Goal: Information Seeking & Learning: Learn about a topic

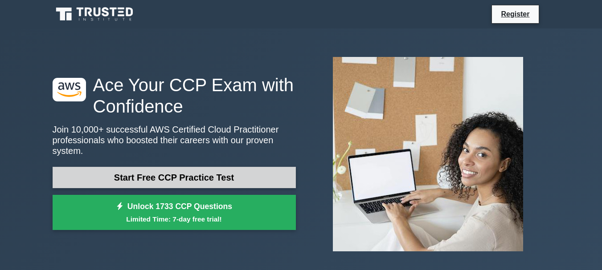
click at [193, 173] on link "Start Free CCP Practice Test" at bounding box center [174, 177] width 243 height 21
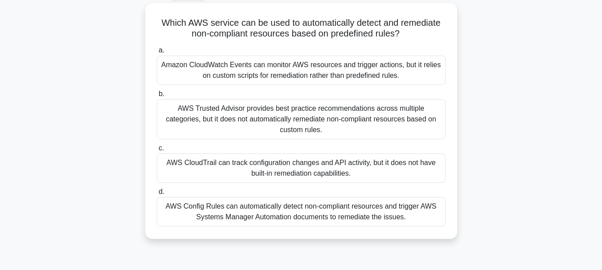
scroll to position [50, 0]
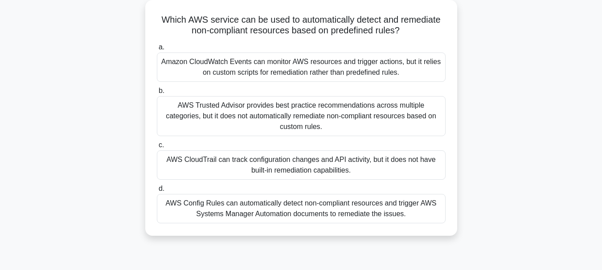
click at [296, 197] on div "AWS Config Rules can automatically detect non-compliant resources and trigger A…" at bounding box center [301, 208] width 289 height 29
click at [157, 192] on input "d. AWS Config Rules can automatically detect non-compliant resources and trigge…" at bounding box center [157, 189] width 0 height 6
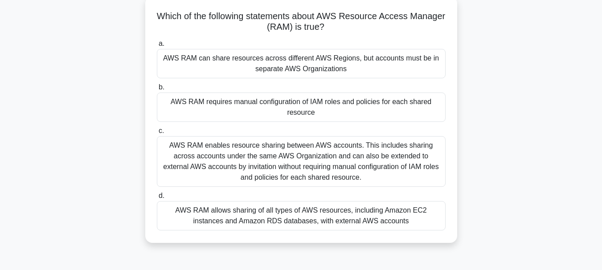
scroll to position [57, 0]
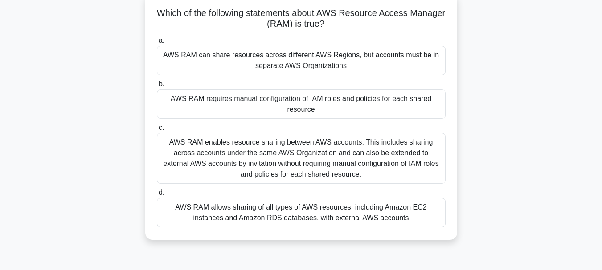
click at [312, 176] on div "AWS RAM enables resource sharing between AWS accounts. This includes sharing ac…" at bounding box center [301, 158] width 289 height 51
click at [157, 131] on input "c. AWS RAM enables resource sharing between AWS accounts. This includes sharing…" at bounding box center [157, 128] width 0 height 6
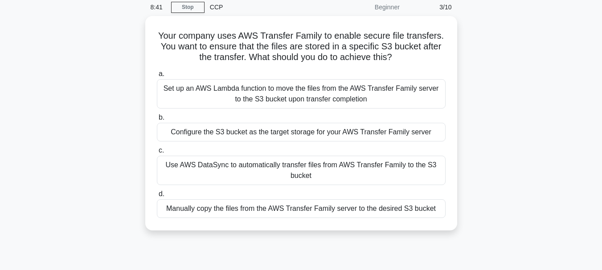
scroll to position [37, 0]
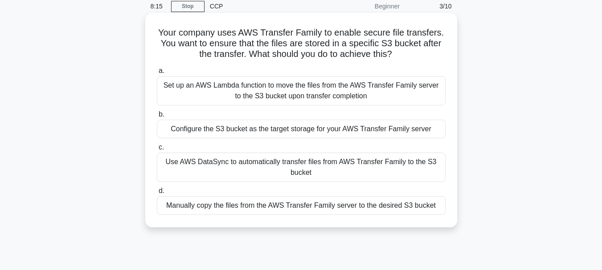
click at [406, 98] on div "Set up an AWS Lambda function to move the files from the AWS Transfer Family se…" at bounding box center [301, 90] width 289 height 29
click at [157, 74] on input "a. Set up an AWS Lambda function to move the files from the AWS Transfer Family…" at bounding box center [157, 71] width 0 height 6
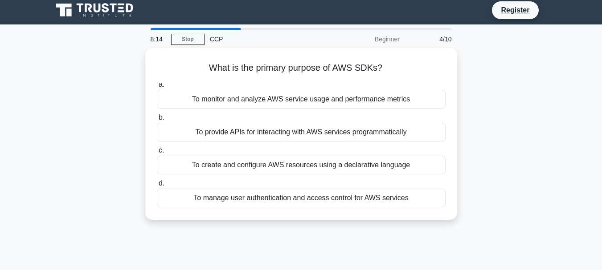
scroll to position [0, 0]
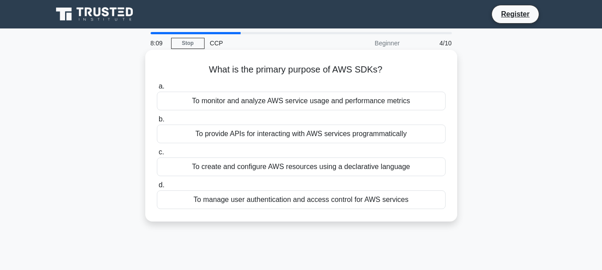
click at [391, 133] on div "To provide APIs for interacting with AWS services programmatically" at bounding box center [301, 134] width 289 height 19
click at [157, 123] on input "b. To provide APIs for interacting with AWS services programmatically" at bounding box center [157, 120] width 0 height 6
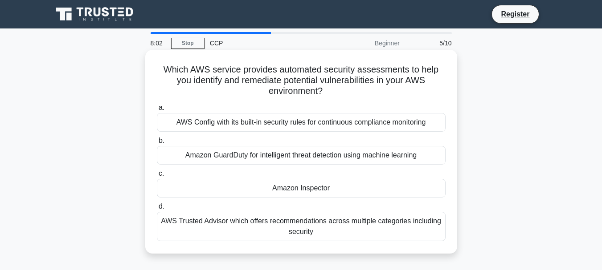
click at [352, 186] on div "Amazon Inspector" at bounding box center [301, 188] width 289 height 19
click at [157, 177] on input "c. Amazon Inspector" at bounding box center [157, 174] width 0 height 6
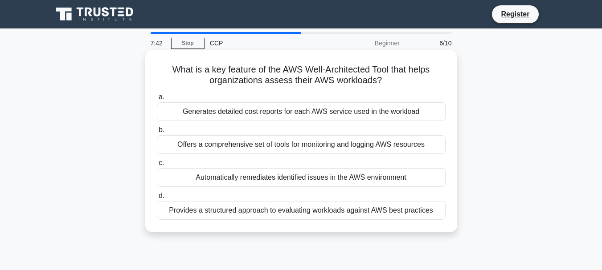
click at [392, 208] on div "Provides a structured approach to evaluating workloads against AWS best practic…" at bounding box center [301, 210] width 289 height 19
click at [157, 199] on input "d. Provides a structured approach to evaluating workloads against AWS best prac…" at bounding box center [157, 196] width 0 height 6
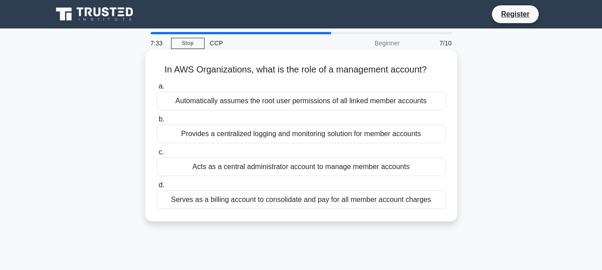
click at [376, 137] on div "Provides a centralized logging and monitoring solution for member accounts" at bounding box center [301, 134] width 289 height 19
click at [157, 123] on input "b. Provides a centralized logging and monitoring solution for member accounts" at bounding box center [157, 120] width 0 height 6
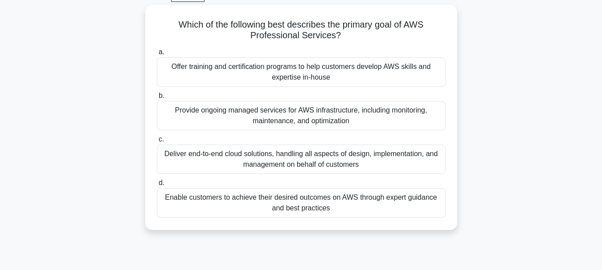
scroll to position [46, 0]
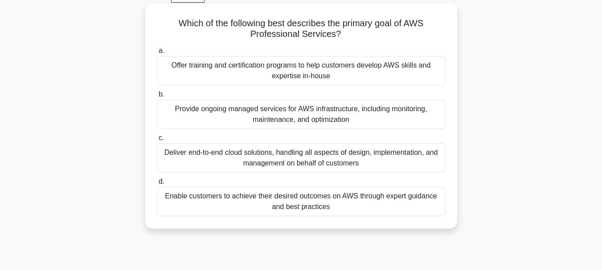
click at [344, 160] on div "Deliver end-to-end cloud solutions, handling all aspects of design, implementat…" at bounding box center [301, 157] width 289 height 29
click at [157, 141] on input "c. Deliver end-to-end cloud solutions, handling all aspects of design, implemen…" at bounding box center [157, 138] width 0 height 6
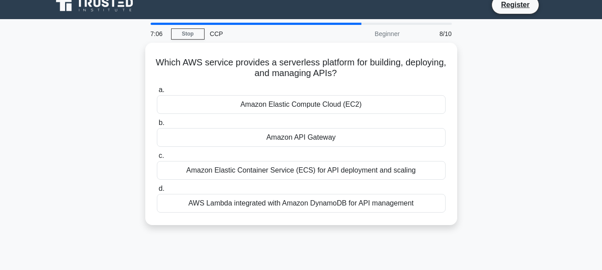
scroll to position [0, 0]
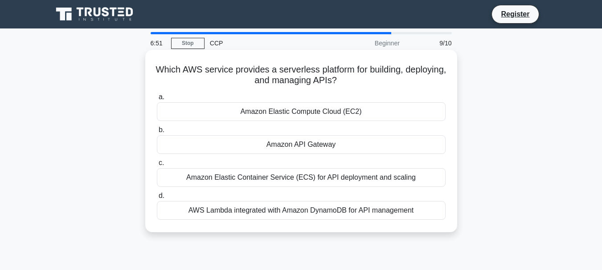
click at [349, 146] on div "Amazon API Gateway" at bounding box center [301, 144] width 289 height 19
click at [157, 133] on input "b. Amazon API Gateway" at bounding box center [157, 130] width 0 height 6
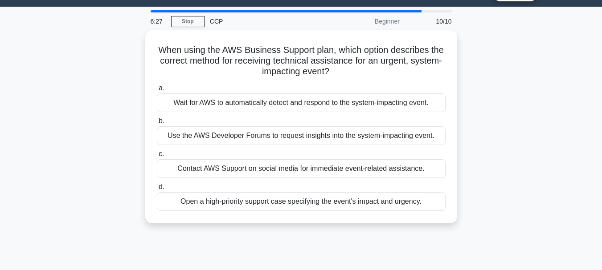
scroll to position [21, 0]
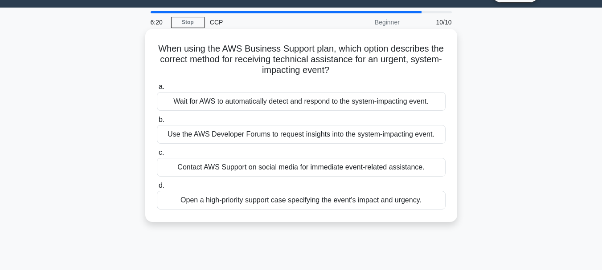
click at [389, 133] on div "Use the AWS Developer Forums to request insights into the system-impacting even…" at bounding box center [301, 134] width 289 height 19
click at [157, 123] on input "b. Use the AWS Developer Forums to request insights into the system-impacting e…" at bounding box center [157, 120] width 0 height 6
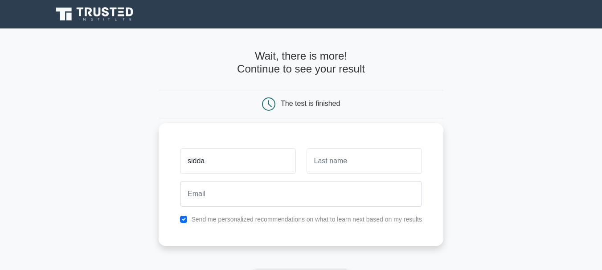
type input "sidda"
click at [313, 164] on input "text" at bounding box center [364, 161] width 115 height 26
type input "p"
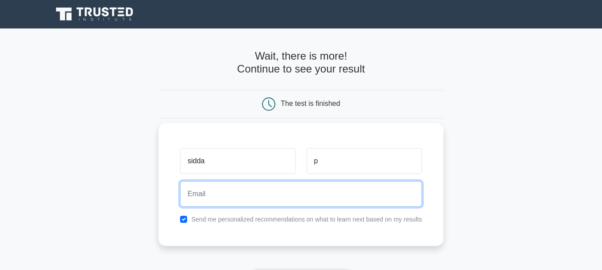
click at [281, 197] on input "email" at bounding box center [301, 194] width 242 height 26
type input "sidhupamarthi556@gmail.com"
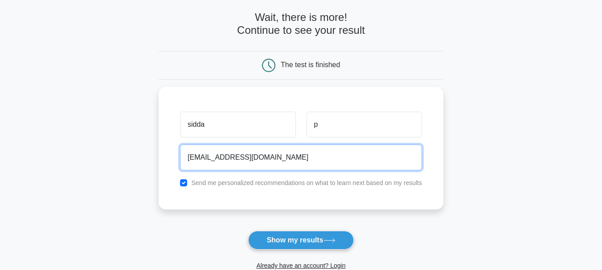
scroll to position [45, 0]
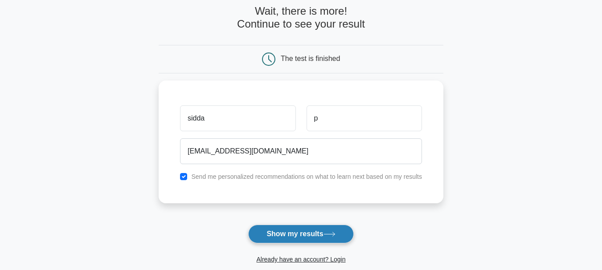
click at [327, 230] on button "Show my results" at bounding box center [300, 234] width 105 height 19
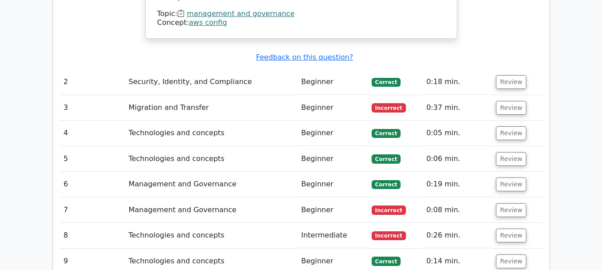
scroll to position [1077, 0]
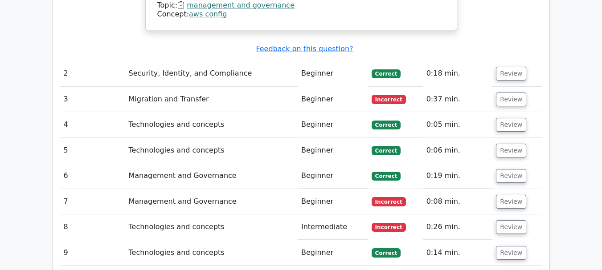
click at [172, 87] on td "Migration and Transfer" at bounding box center [211, 99] width 172 height 25
click at [511, 93] on button "Review" at bounding box center [511, 100] width 30 height 14
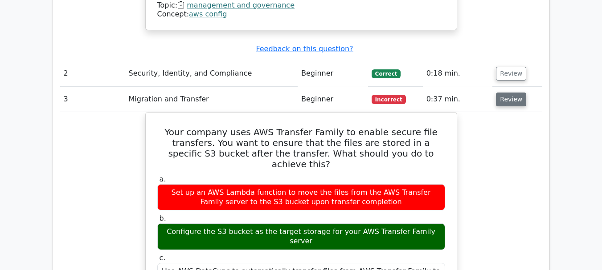
click at [511, 93] on button "Review" at bounding box center [511, 100] width 30 height 14
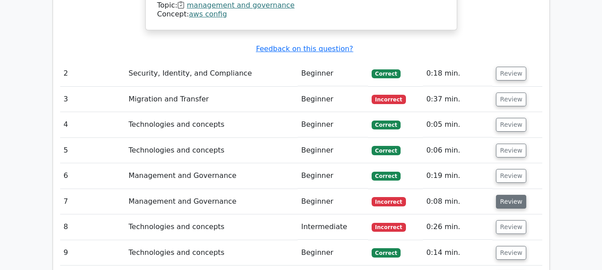
click at [504, 195] on button "Review" at bounding box center [511, 202] width 30 height 14
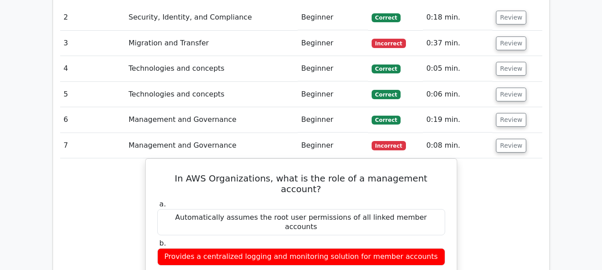
scroll to position [1139, 0]
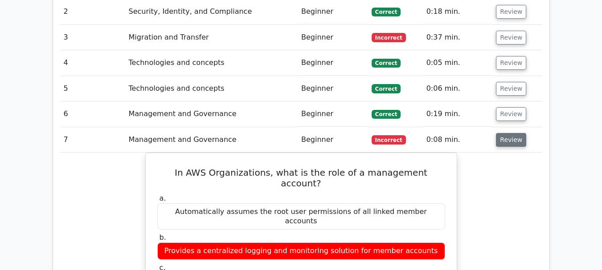
click at [503, 133] on button "Review" at bounding box center [511, 140] width 30 height 14
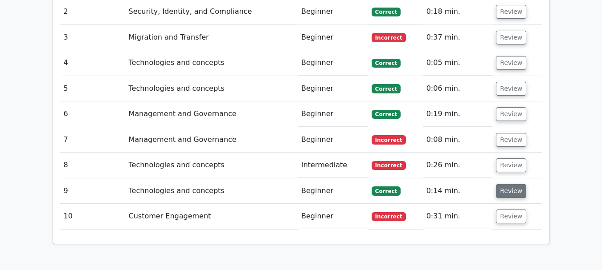
click at [508, 184] on button "Review" at bounding box center [511, 191] width 30 height 14
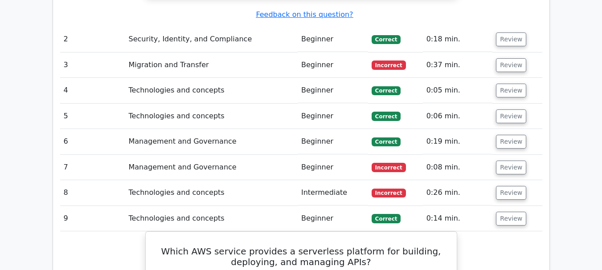
scroll to position [1128, 0]
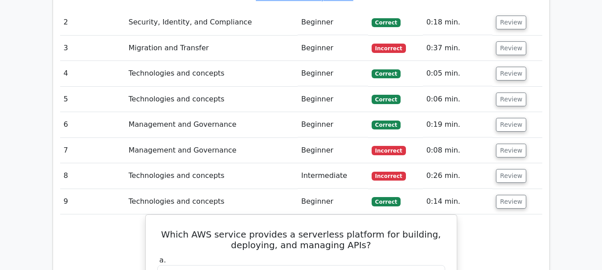
click at [508, 164] on td "Review" at bounding box center [516, 176] width 49 height 25
click at [504, 169] on button "Review" at bounding box center [511, 176] width 30 height 14
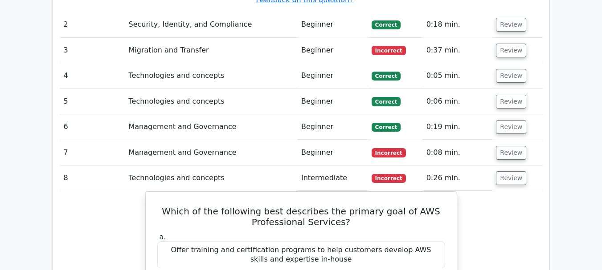
scroll to position [1111, 0]
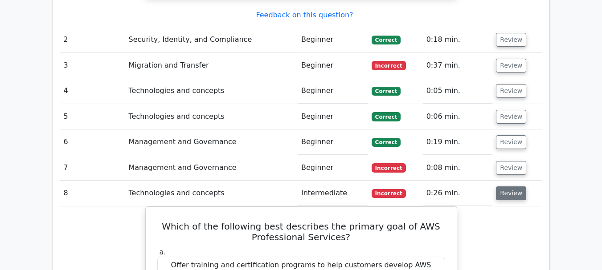
click at [504, 187] on button "Review" at bounding box center [511, 194] width 30 height 14
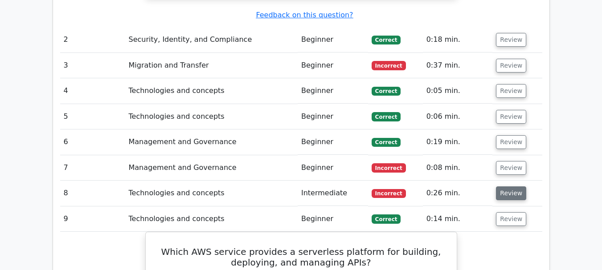
click at [508, 187] on button "Review" at bounding box center [511, 194] width 30 height 14
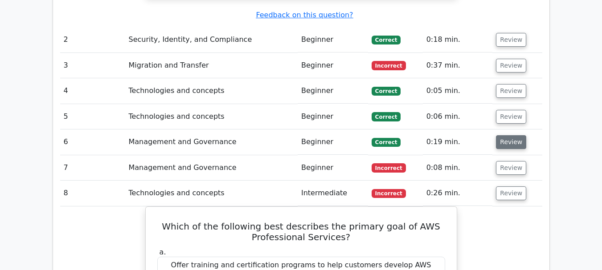
click at [504, 135] on button "Review" at bounding box center [511, 142] width 30 height 14
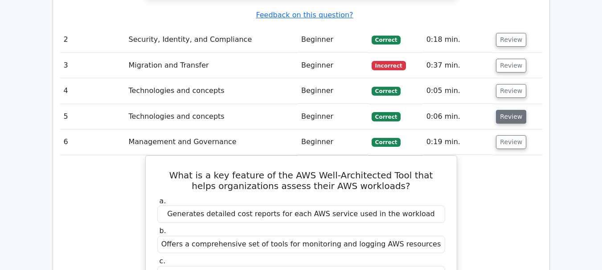
click at [509, 110] on button "Review" at bounding box center [511, 117] width 30 height 14
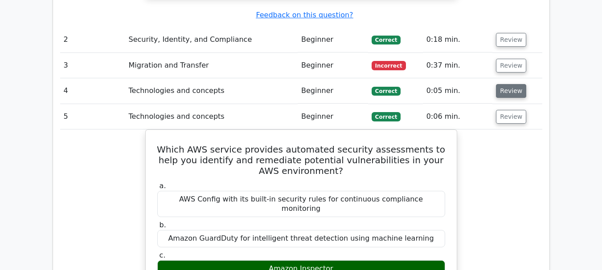
click at [508, 84] on button "Review" at bounding box center [511, 91] width 30 height 14
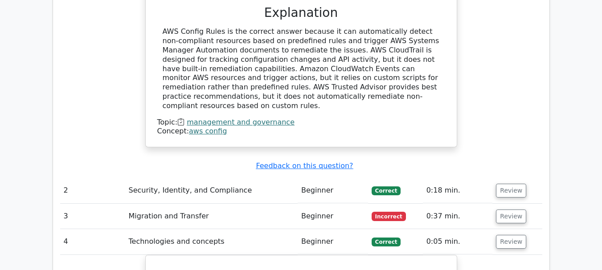
scroll to position [943, 0]
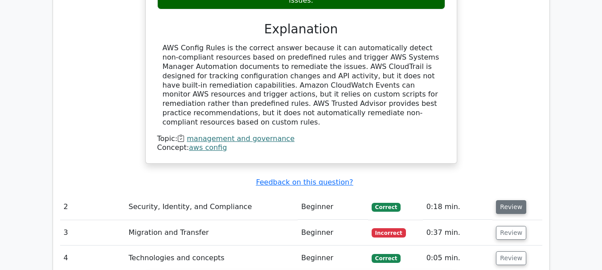
click at [512, 201] on button "Review" at bounding box center [511, 208] width 30 height 14
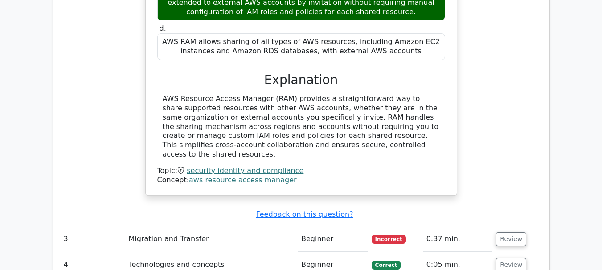
scroll to position [1730, 0]
